Goal: Information Seeking & Learning: Check status

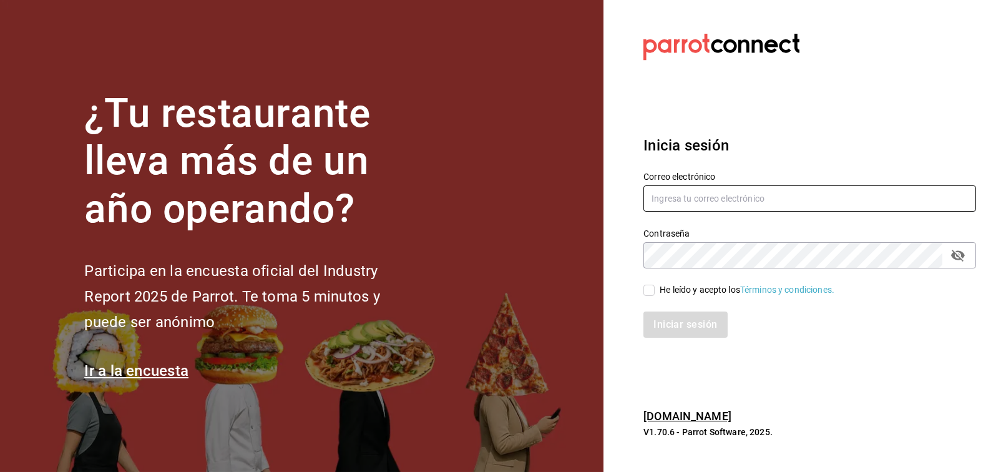
type input "[EMAIL_ADDRESS][PERSON_NAME][DOMAIN_NAME]"
click at [660, 292] on div "He leído y acepto los Términos y condiciones." at bounding box center [747, 289] width 175 height 13
click at [655, 292] on input "He leído y acepto los Términos y condiciones." at bounding box center [649, 290] width 11 height 11
checkbox input "true"
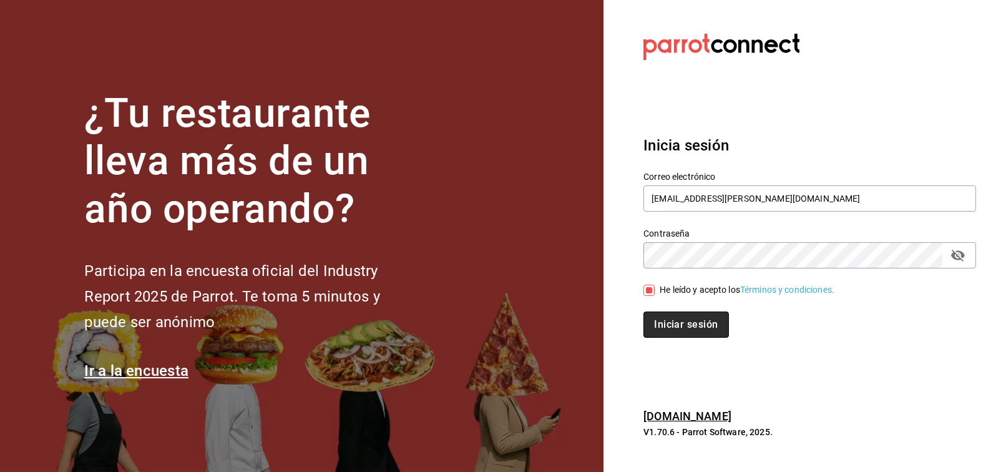
click at [675, 321] on button "Iniciar sesión" at bounding box center [686, 325] width 85 height 26
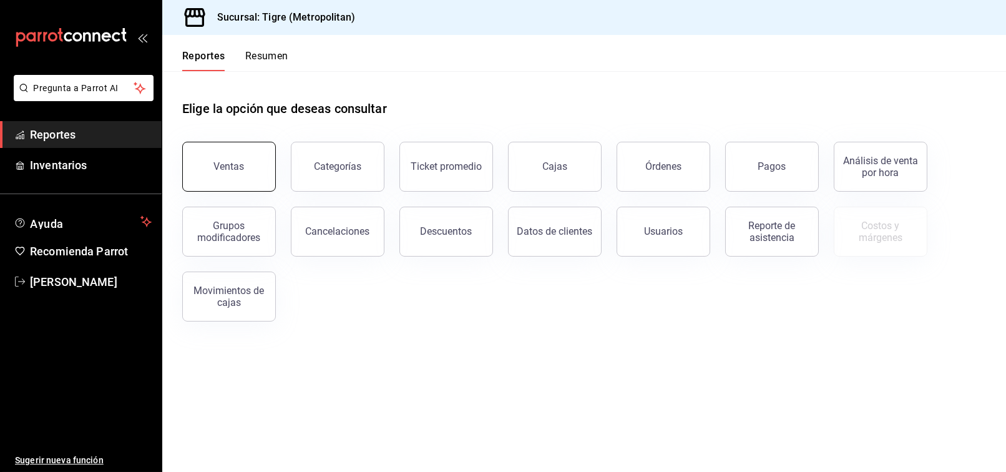
click at [270, 167] on button "Ventas" at bounding box center [229, 167] width 94 height 50
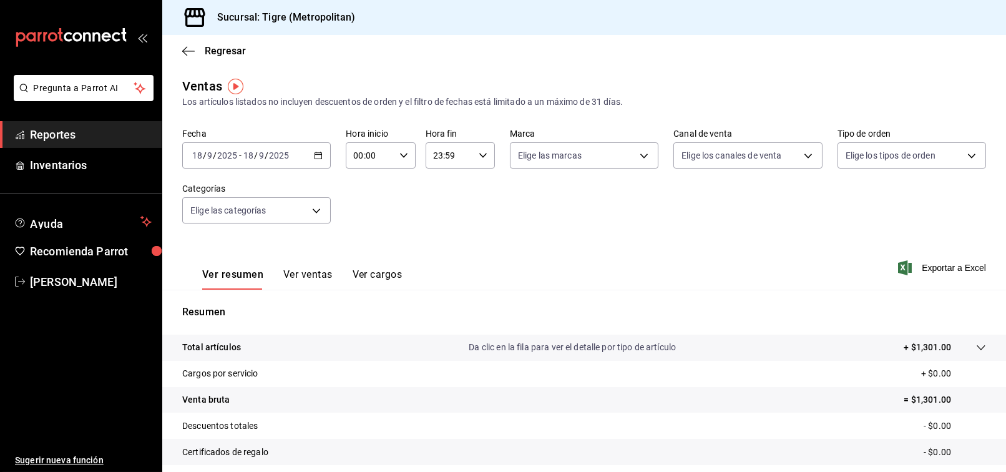
click at [389, 154] on input "00:00" at bounding box center [370, 155] width 48 height 25
click at [320, 147] on div at bounding box center [503, 236] width 1006 height 472
click at [318, 159] on icon "button" at bounding box center [318, 155] width 9 height 9
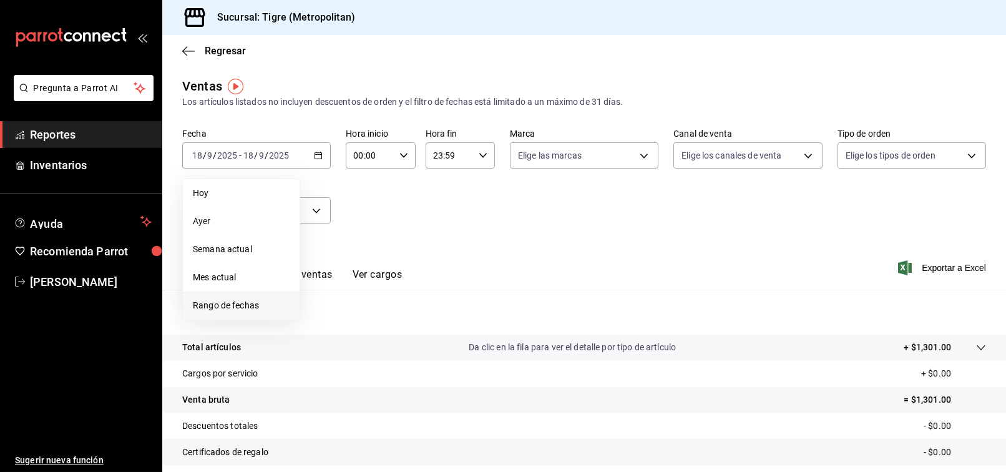
click at [247, 297] on li "Rango de fechas" at bounding box center [241, 306] width 117 height 28
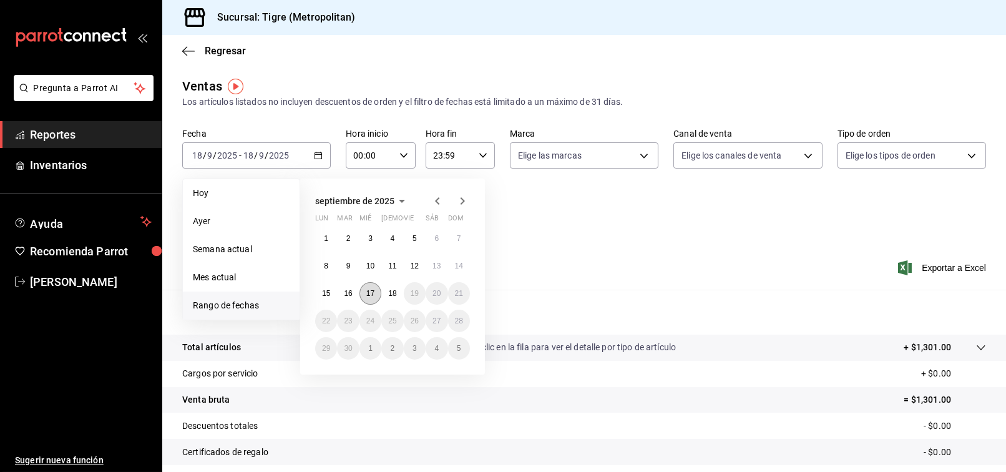
click at [376, 291] on button "17" at bounding box center [371, 293] width 22 height 22
click at [398, 289] on button "18" at bounding box center [392, 293] width 22 height 22
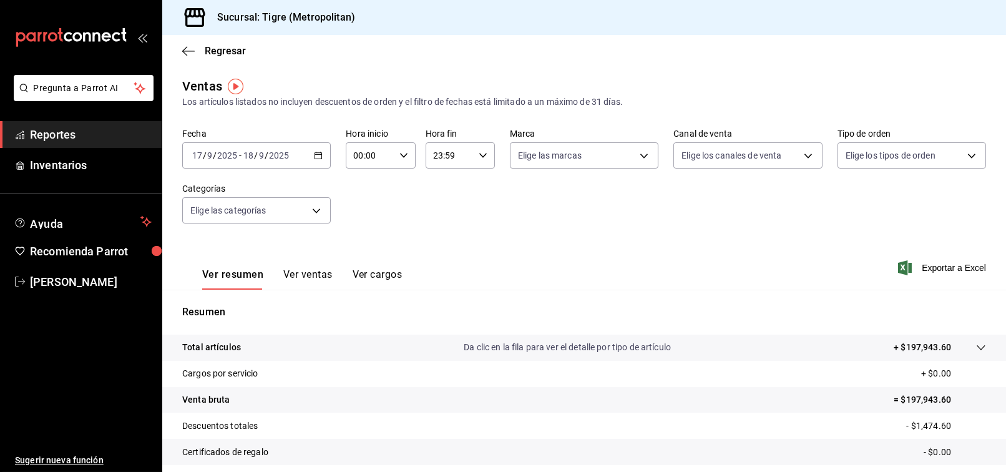
click at [400, 155] on icon "button" at bounding box center [404, 155] width 9 height 9
click at [368, 247] on button "02" at bounding box center [360, 247] width 29 height 25
type input "02:00"
click at [617, 214] on div at bounding box center [503, 236] width 1006 height 472
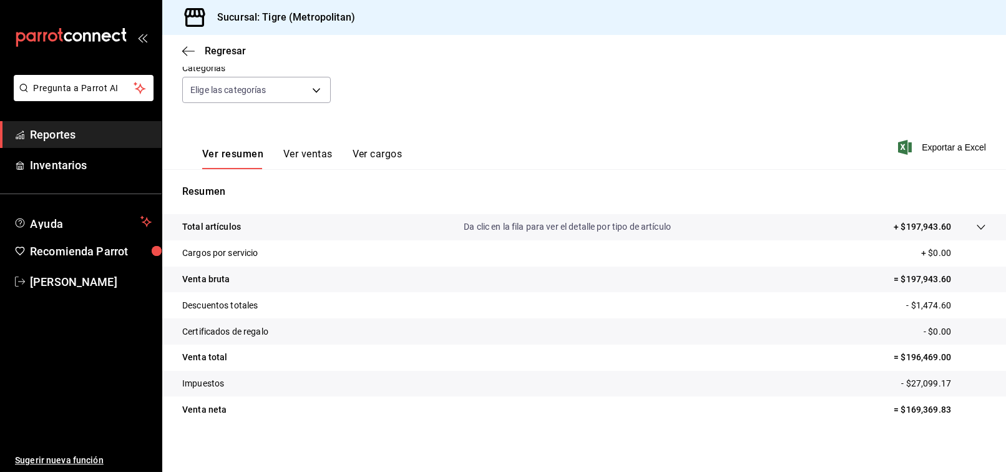
scroll to position [125, 0]
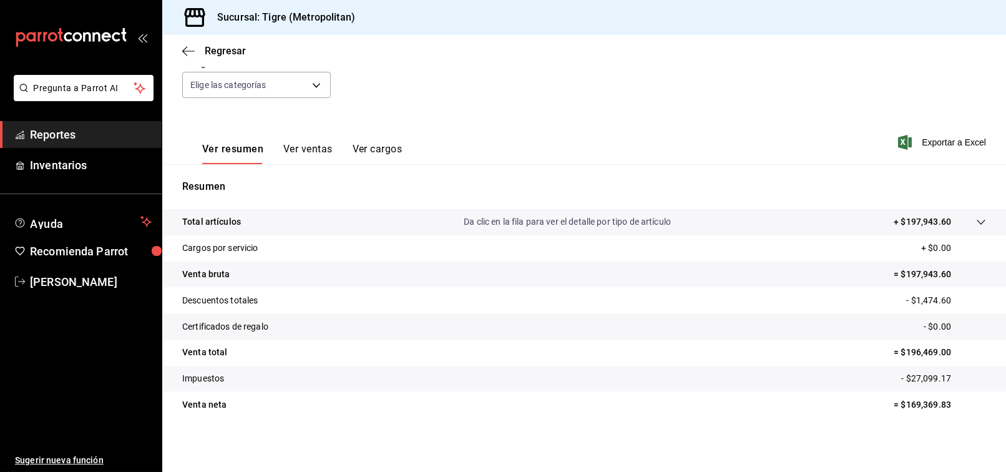
click at [925, 353] on p "= $196,469.00" at bounding box center [940, 352] width 92 height 13
copy p "196,469.00"
click at [92, 282] on span "[PERSON_NAME]" at bounding box center [91, 281] width 122 height 17
